Goal: Check status

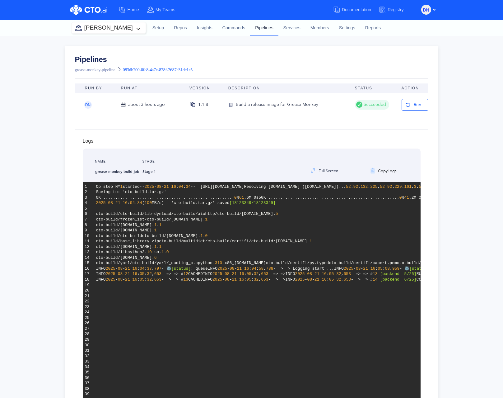
click at [255, 28] on link "Pipelines" at bounding box center [264, 28] width 28 height 16
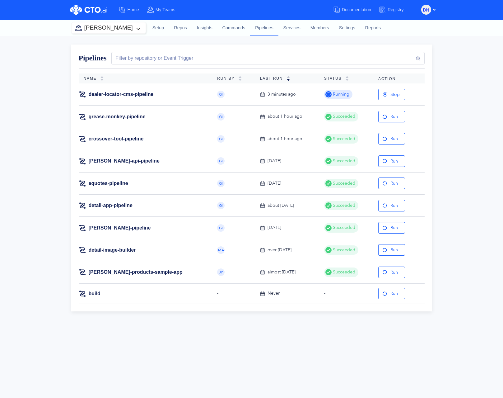
click at [152, 394] on div "Pipelines Filter by repository or Event Trigger Name Run By Last Run Status Act…" at bounding box center [251, 217] width 503 height 362
click at [162, 367] on div "Pipelines Filter by repository or Event Trigger Name Run By Last Run Status Act…" at bounding box center [251, 217] width 503 height 362
click at [98, 92] on link "dealer-locator-cms-pipeline" at bounding box center [121, 94] width 65 height 7
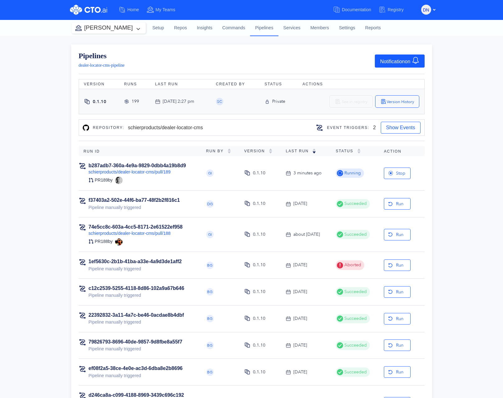
click at [190, 181] on div "b287adb7-360a-4e9a-9829-0dbb4a19b8d9 schierproducts/dealer-locator-cms/pull/189…" at bounding box center [138, 173] width 118 height 22
click at [157, 164] on link "b287adb7-360a-4e9a-9829-0dbb4a19b8d9" at bounding box center [137, 165] width 97 height 5
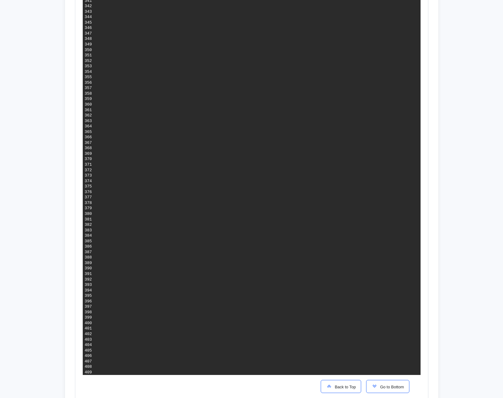
scroll to position [2464, 0]
copy span "4e994fa99e44e066113b72aff3215d5e98ab61e5"
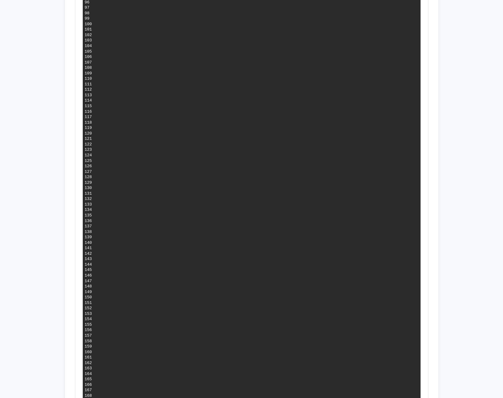
scroll to position [0, 0]
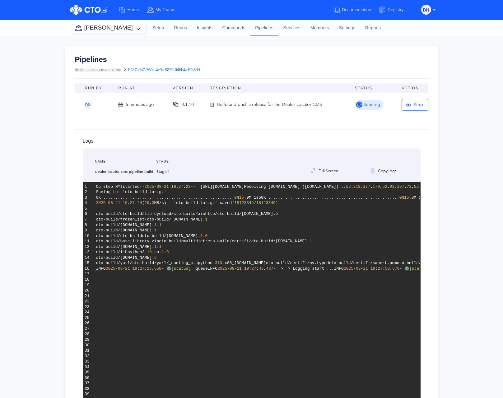
click at [87, 68] on link "dealer-locator-cms-pipeline" at bounding box center [98, 70] width 46 height 5
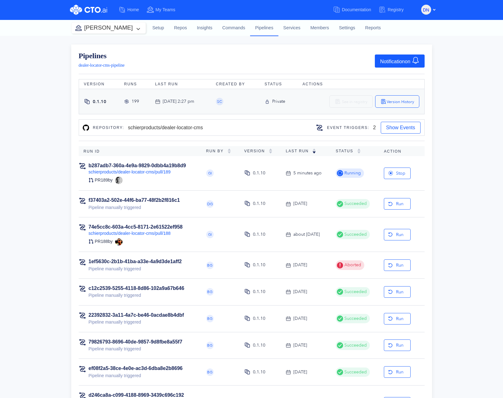
click at [198, 179] on td "b287adb7-360a-4e9a-9829-0dbb4a19b8d9 schierproducts/dealer-locator-cms/pull/189…" at bounding box center [140, 173] width 123 height 35
